Goal: Navigation & Orientation: Find specific page/section

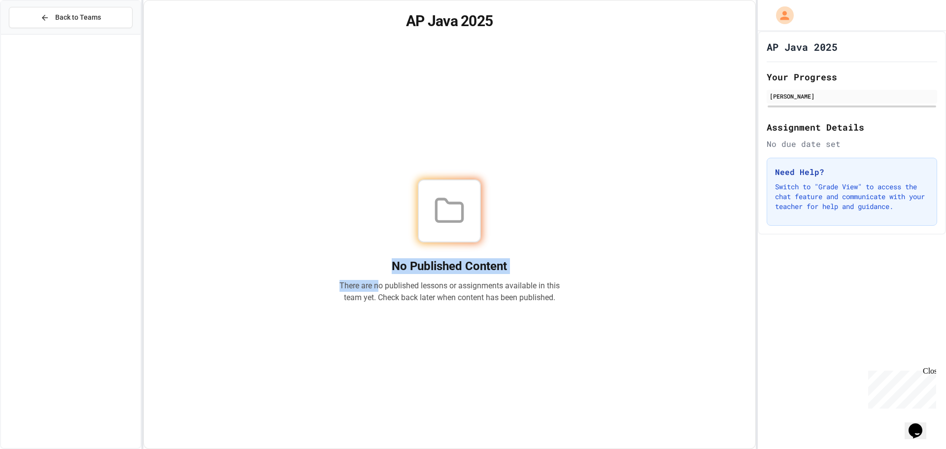
drag, startPoint x: 488, startPoint y: 229, endPoint x: 372, endPoint y: 291, distance: 131.2
click at [376, 289] on div "No Published Content There are no published lessons or assignments available in…" at bounding box center [449, 241] width 221 height 124
click at [372, 291] on p "There are no published lessons or assignments available in this team yet. Check…" at bounding box center [449, 292] width 221 height 24
click at [70, 22] on span "Back to Teams" at bounding box center [78, 17] width 46 height 10
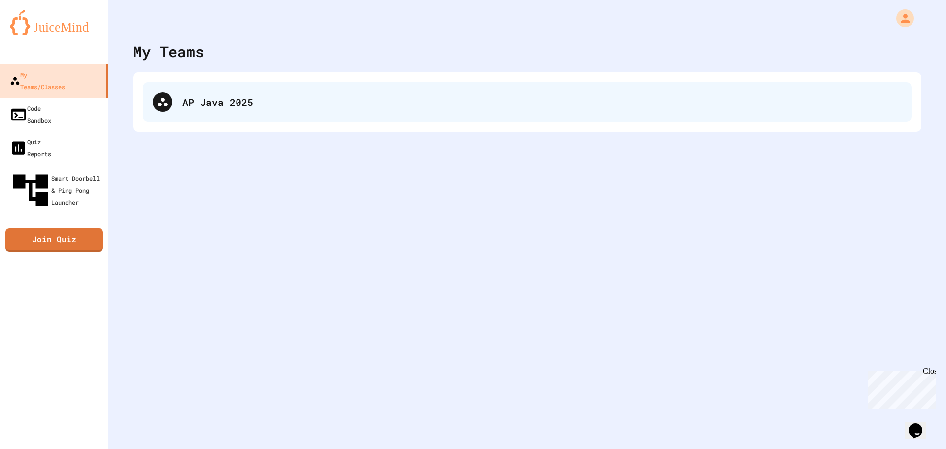
click at [176, 103] on div "AP Java 2025" at bounding box center [527, 101] width 769 height 39
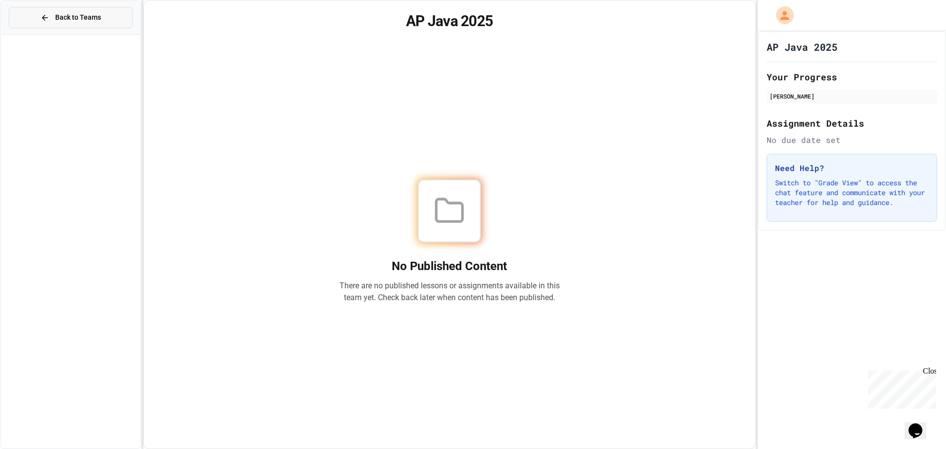
click at [76, 25] on button "Back to Teams" at bounding box center [71, 17] width 124 height 21
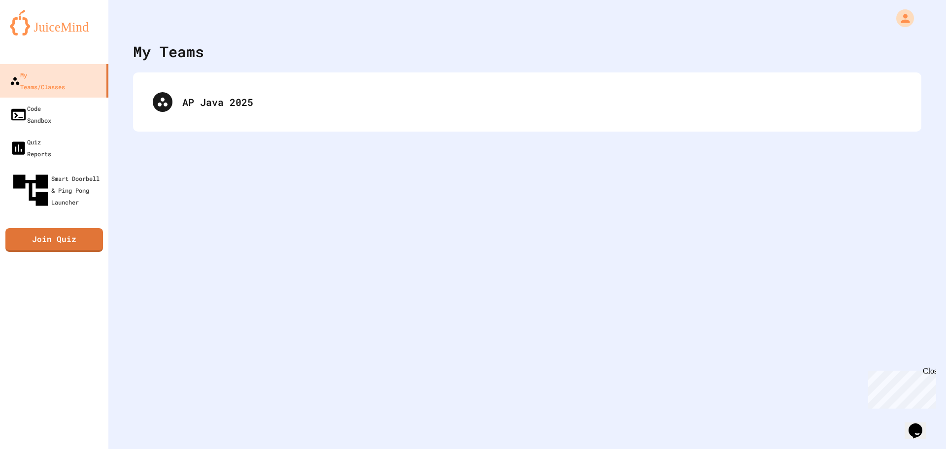
click at [927, 373] on div "Close" at bounding box center [929, 373] width 12 height 12
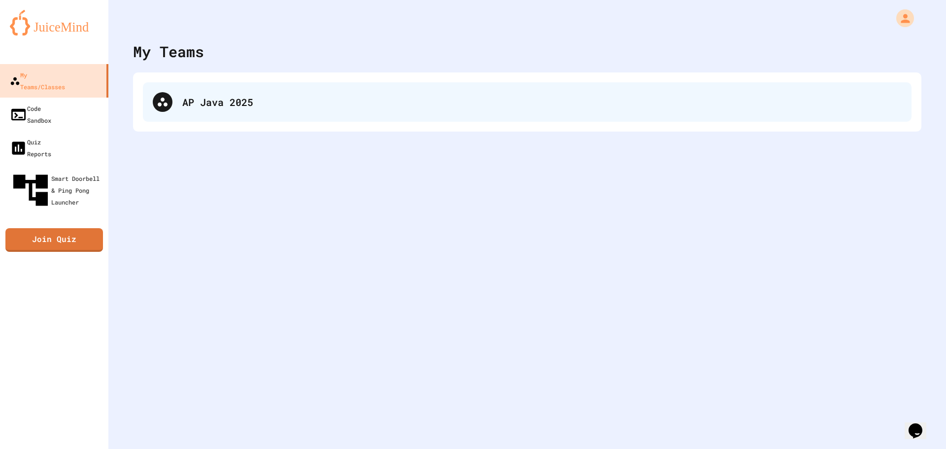
click at [286, 98] on div "AP Java 2025" at bounding box center [542, 102] width 720 height 15
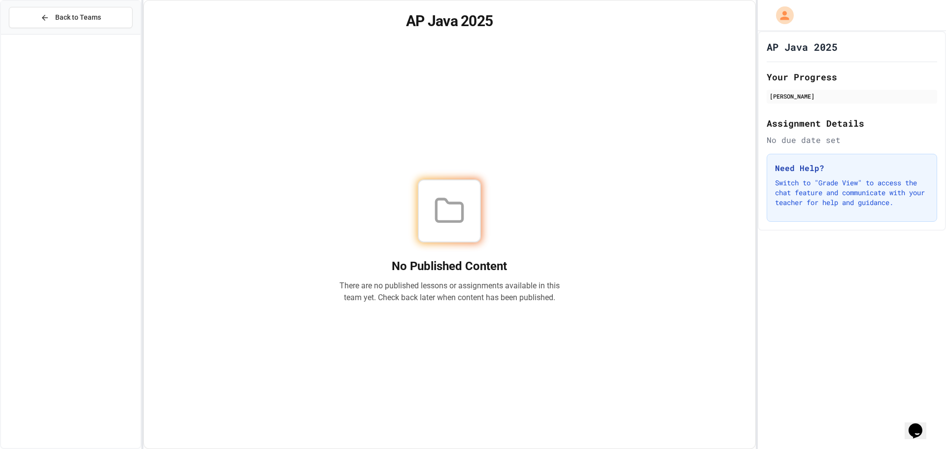
click at [619, 290] on div "No Published Content There are no published lessons or assignments available in…" at bounding box center [450, 241] width 588 height 391
drag, startPoint x: 240, startPoint y: 135, endPoint x: 221, endPoint y: 169, distance: 38.8
click at [221, 169] on div "No Published Content There are no published lessons or assignments available in…" at bounding box center [450, 241] width 588 height 391
click at [69, 21] on span "Back to Teams" at bounding box center [78, 17] width 46 height 10
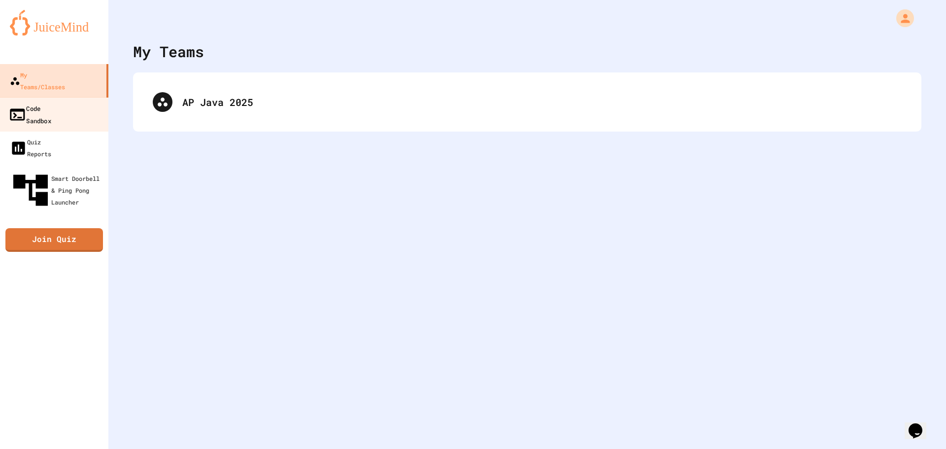
click at [93, 103] on link "Code Sandbox" at bounding box center [55, 114] width 112 height 35
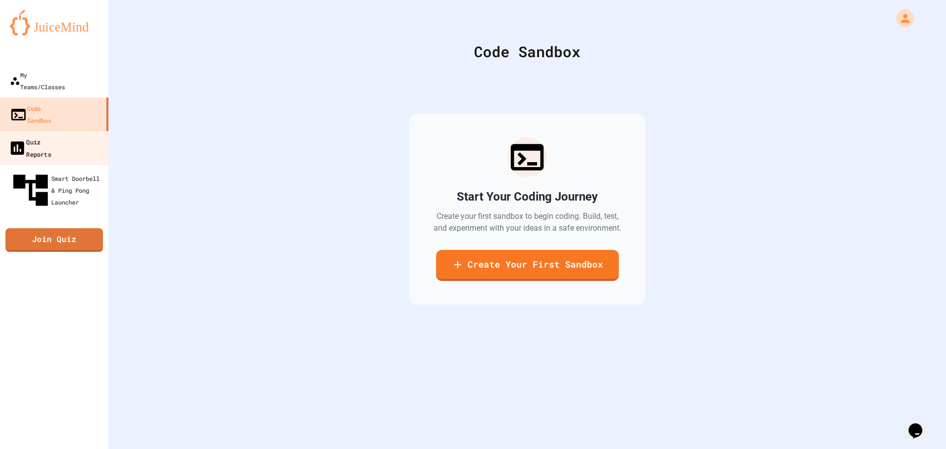
click at [86, 131] on link "Quiz Reports" at bounding box center [55, 148] width 112 height 35
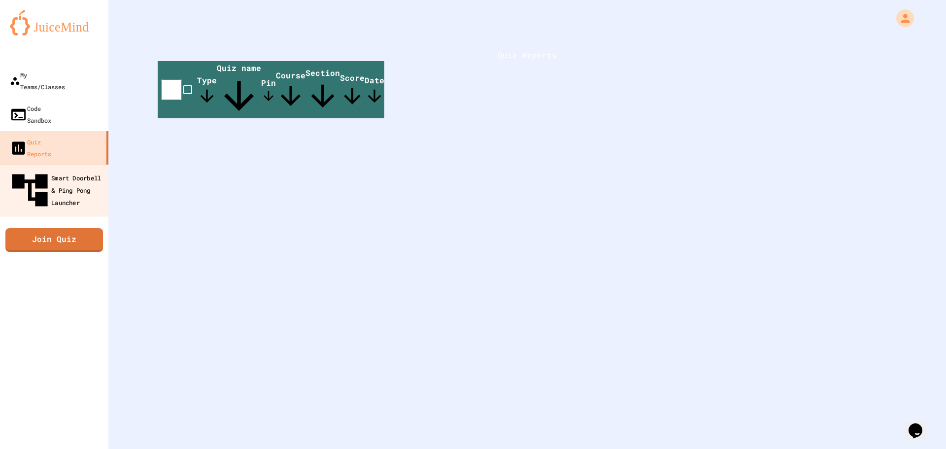
click at [76, 169] on div "Smart Doorbell & Ping Pong Launcher" at bounding box center [57, 190] width 98 height 43
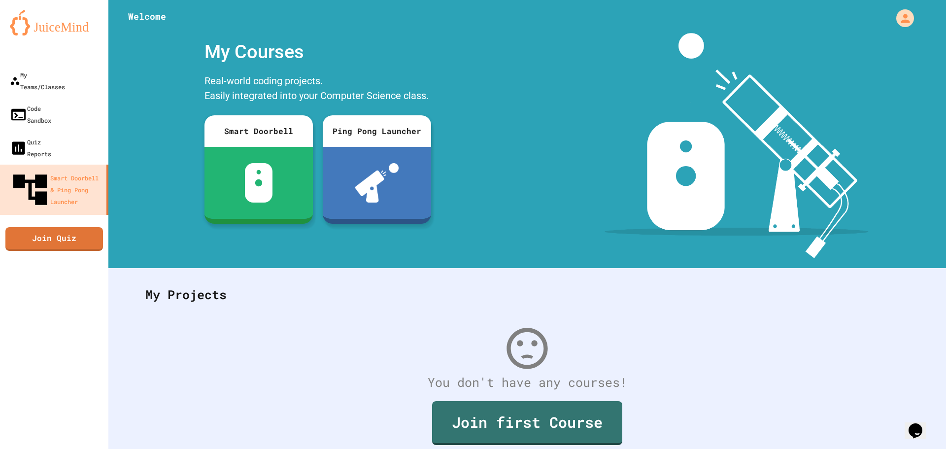
scroll to position [45, 0]
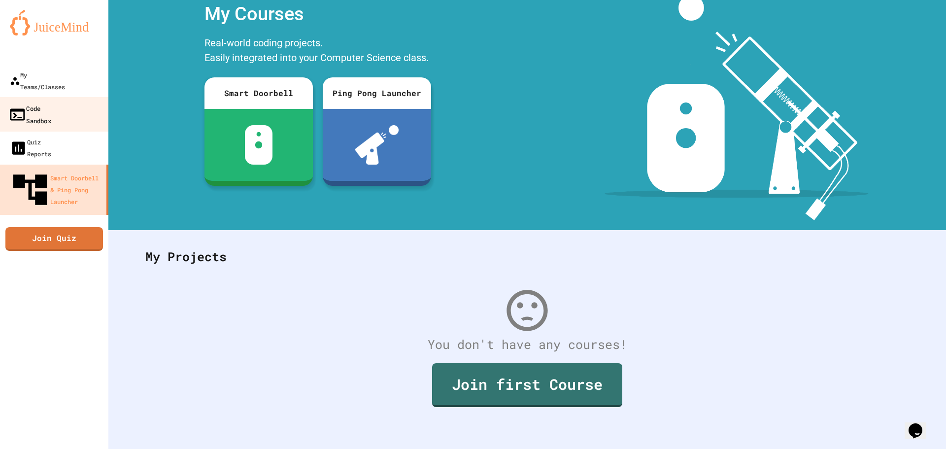
click at [51, 102] on div "Code Sandbox" at bounding box center [29, 114] width 43 height 24
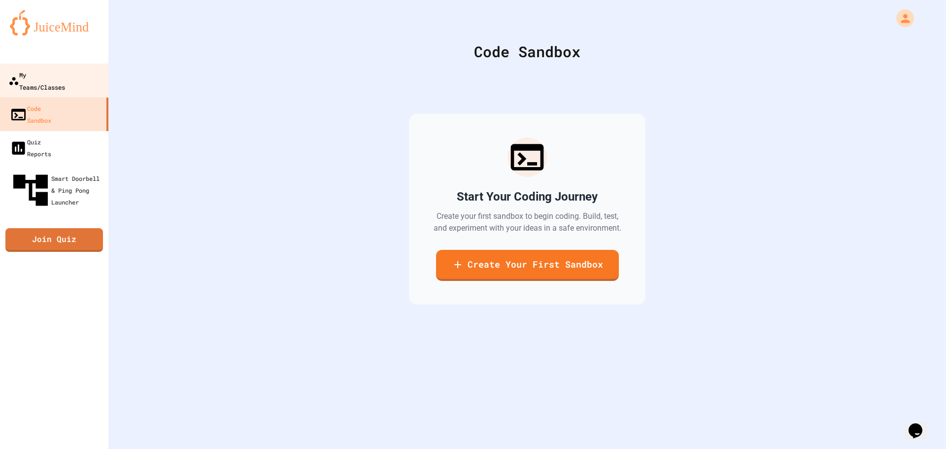
click at [63, 79] on div "My Teams/Classes" at bounding box center [36, 81] width 57 height 24
